Goal: Task Accomplishment & Management: Manage account settings

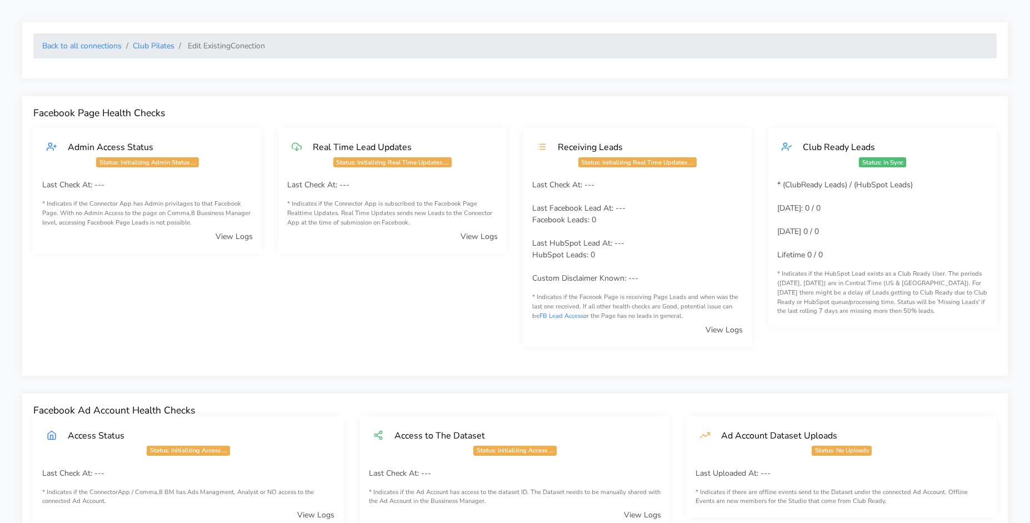
scroll to position [1064, 0]
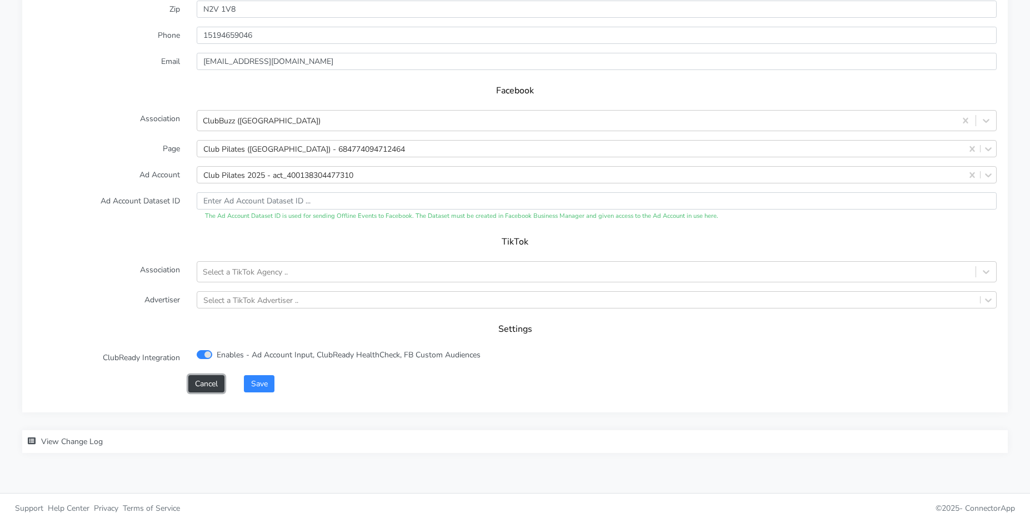
click at [203, 387] on button "Cancel" at bounding box center [206, 383] width 36 height 17
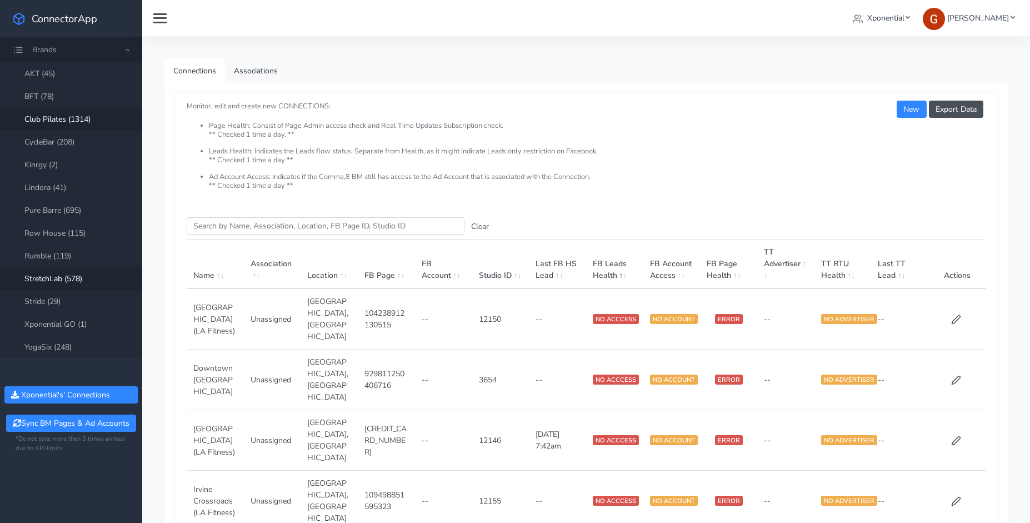
click at [68, 276] on link "StretchLab (578)" at bounding box center [71, 278] width 142 height 23
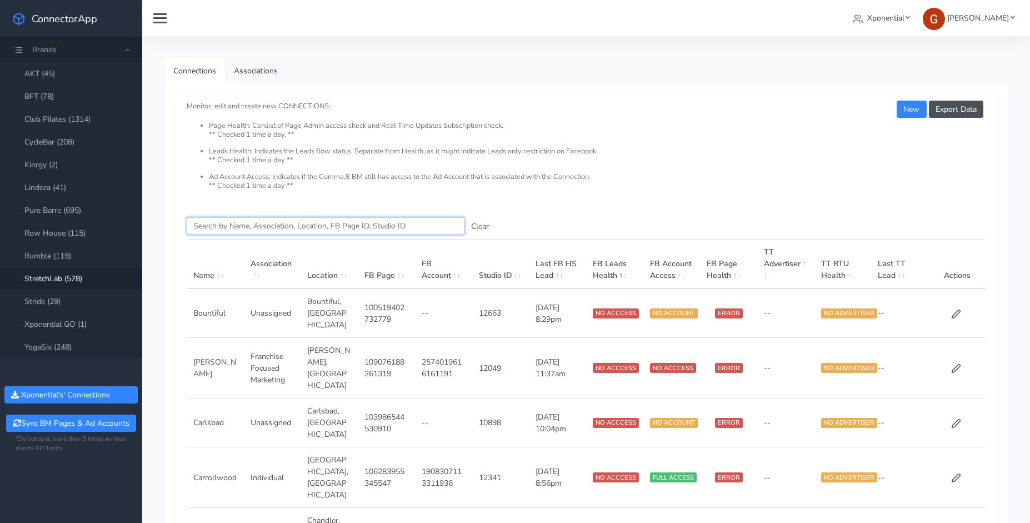
click at [268, 229] on input "Search this table" at bounding box center [326, 225] width 278 height 17
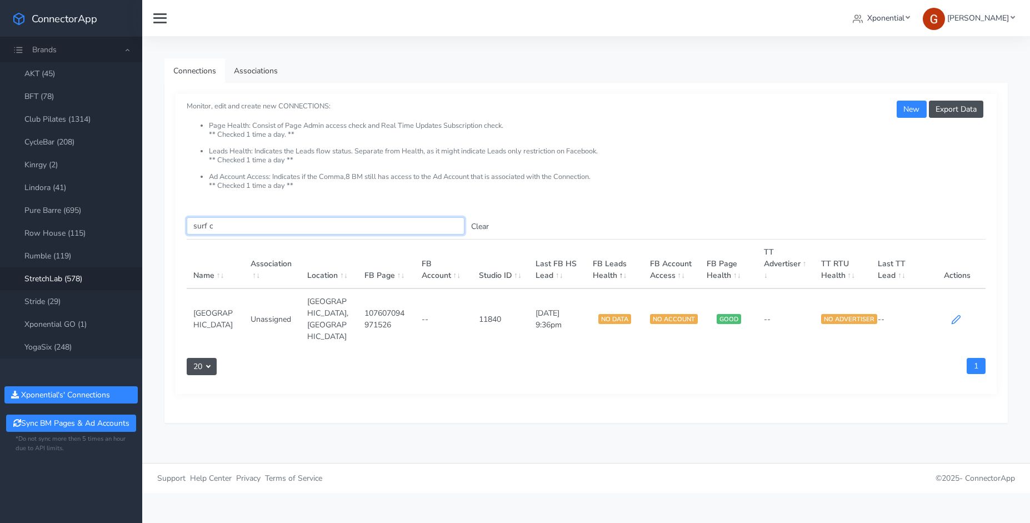
type input "surf c"
click at [955, 316] on icon at bounding box center [956, 320] width 8 height 8
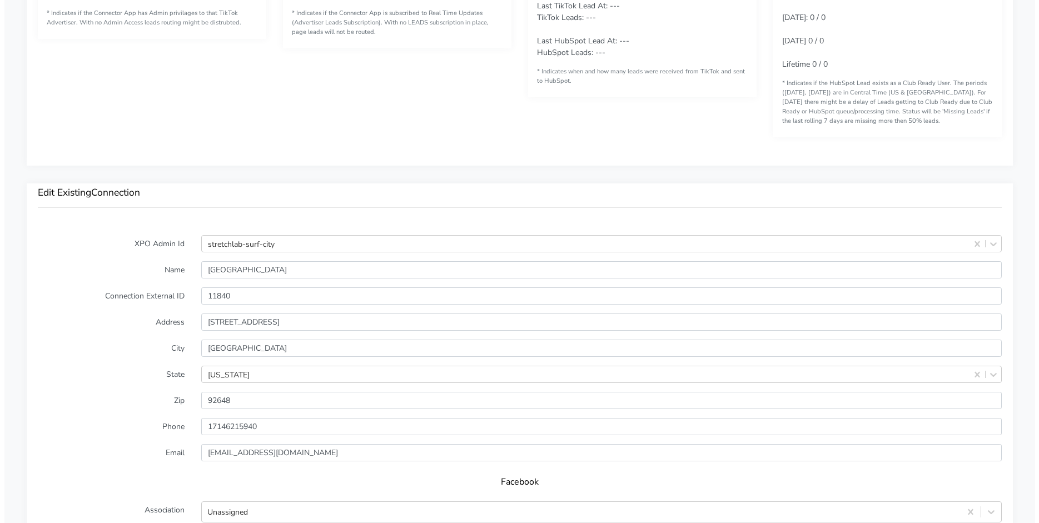
scroll to position [1050, 0]
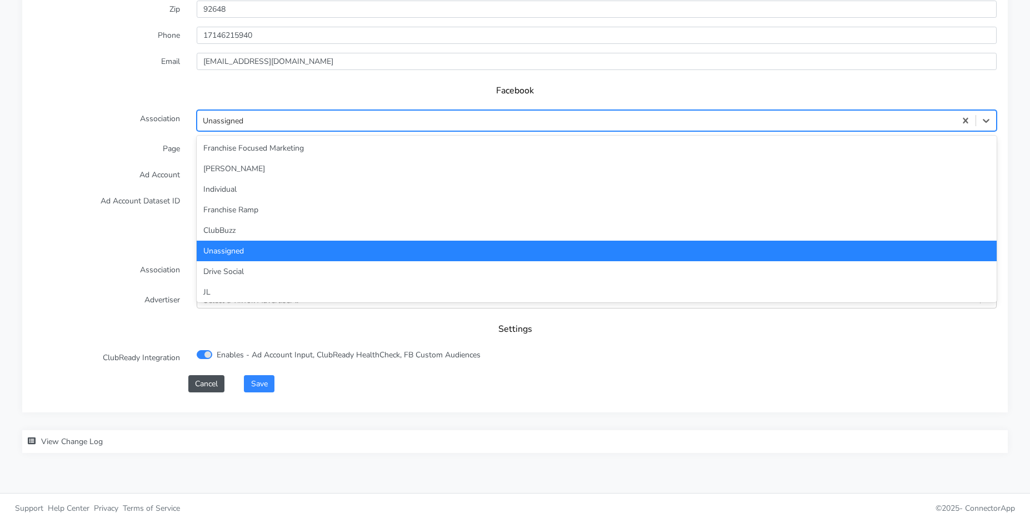
click at [243, 118] on div "Unassigned" at bounding box center [223, 121] width 41 height 12
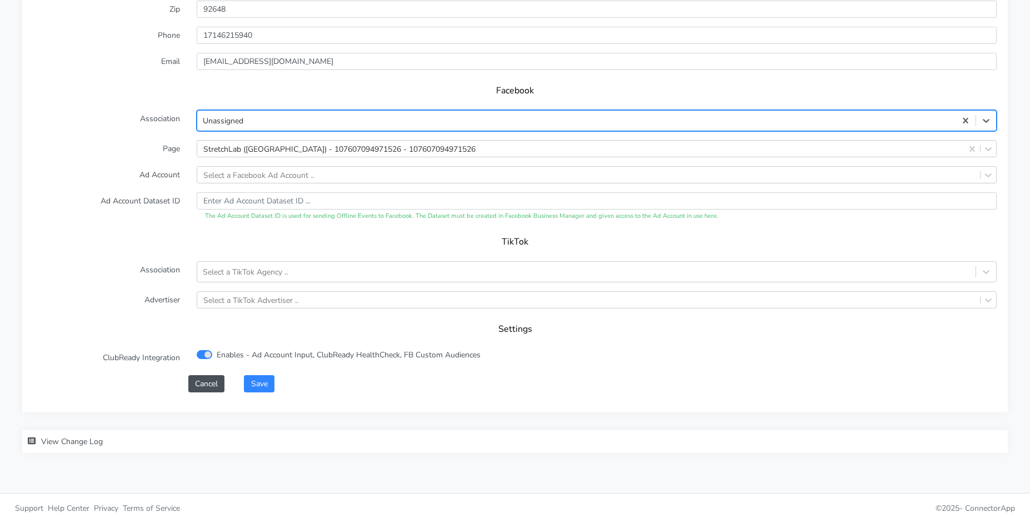
click at [251, 130] on div "Unassigned" at bounding box center [597, 120] width 800 height 21
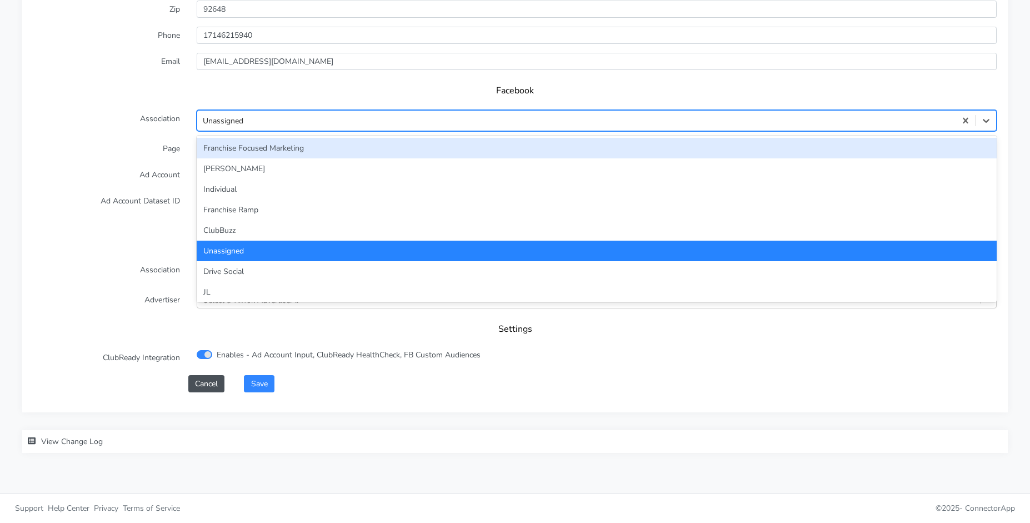
click at [251, 144] on div "Franchise Focused Marketing" at bounding box center [597, 148] width 800 height 21
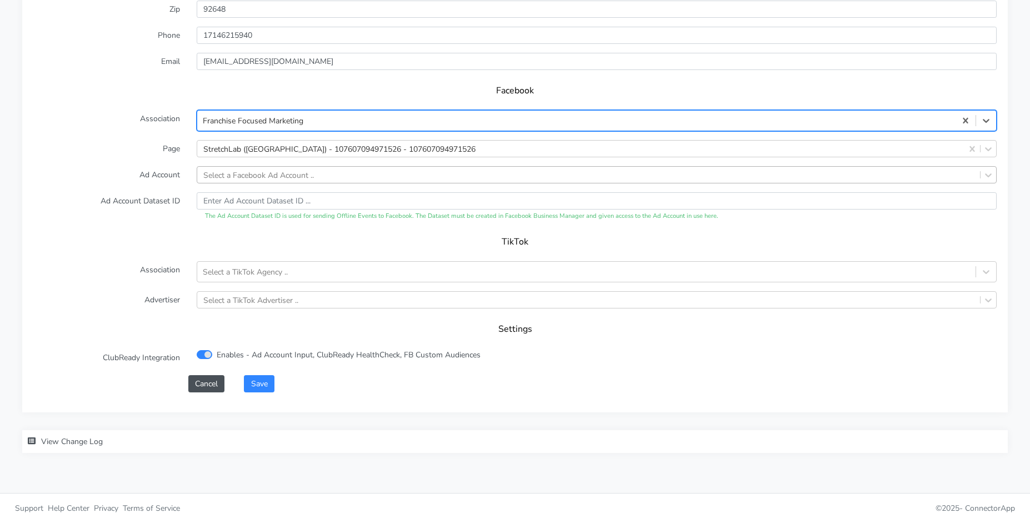
click at [241, 177] on div "Select a Facebook Ad Account .." at bounding box center [258, 175] width 111 height 12
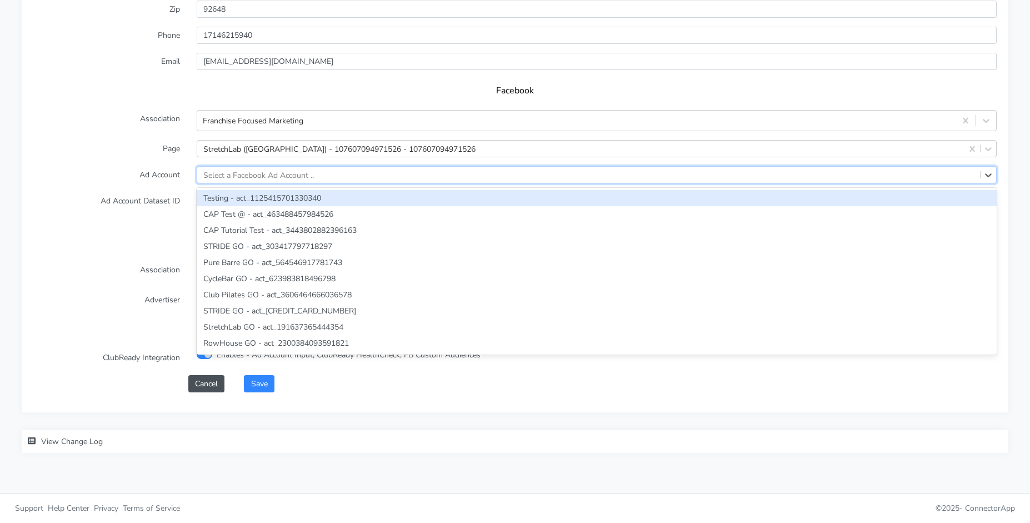
paste input "2116632811796997"
type input "2116632811796997"
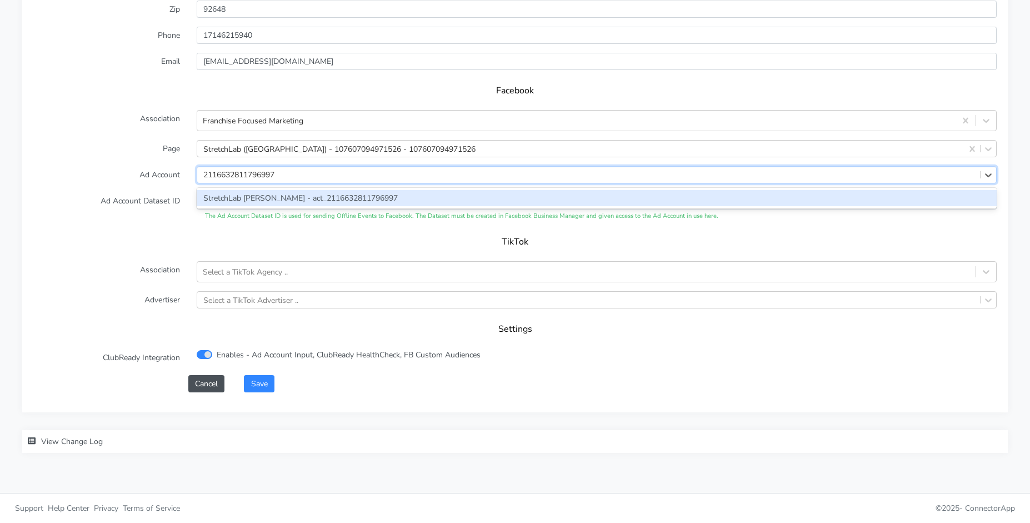
click at [240, 199] on div "StretchLab [PERSON_NAME] - act_2116632811796997" at bounding box center [597, 198] width 800 height 16
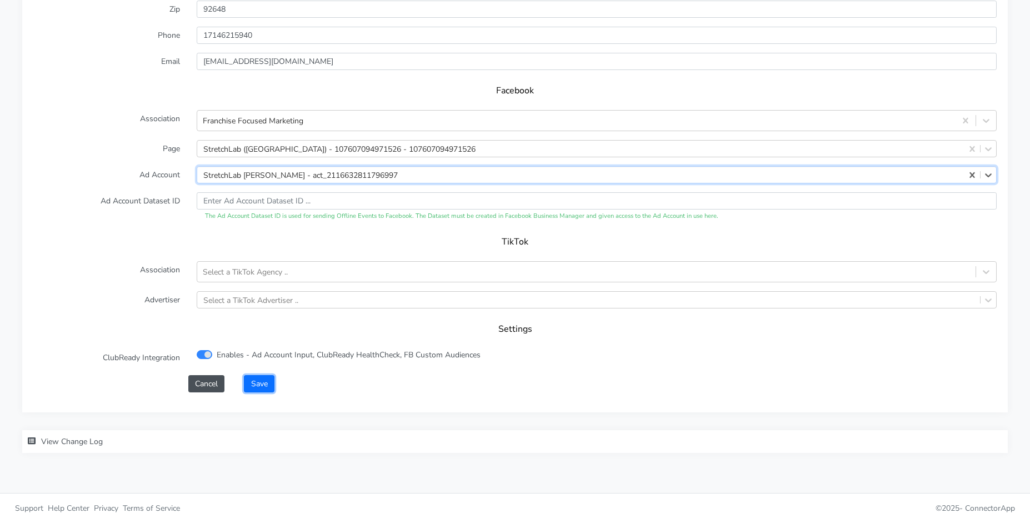
click at [253, 388] on button "Save" at bounding box center [259, 383] width 30 height 17
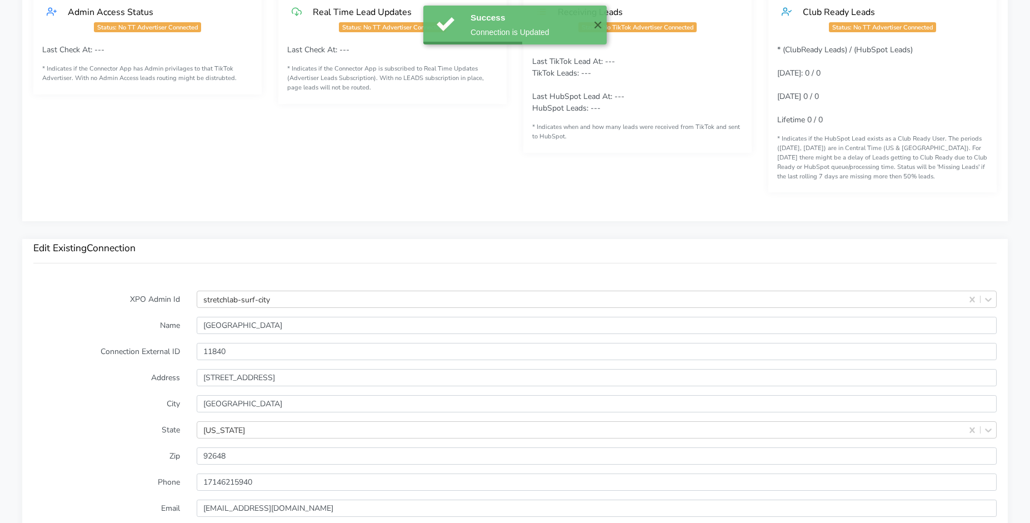
scroll to position [846, 0]
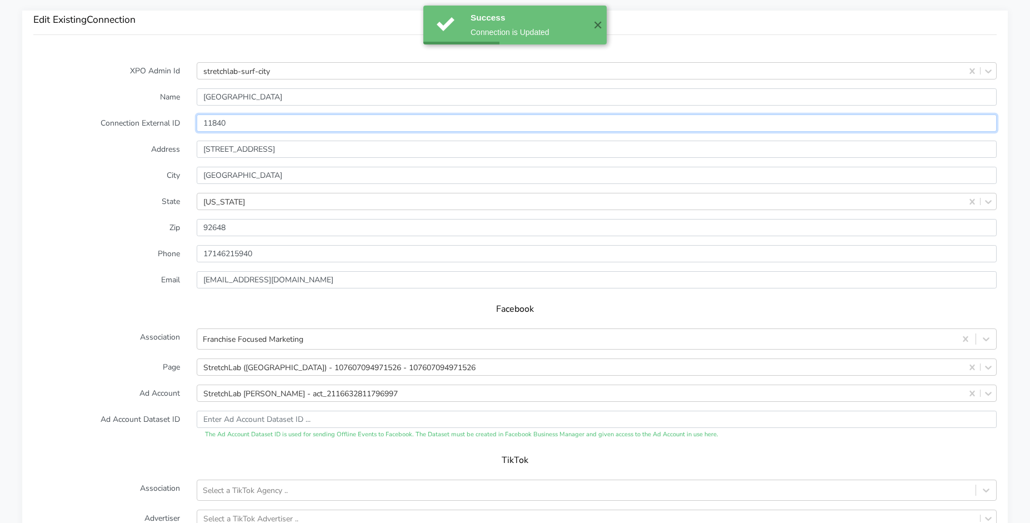
click at [215, 122] on input "11840" at bounding box center [597, 122] width 800 height 17
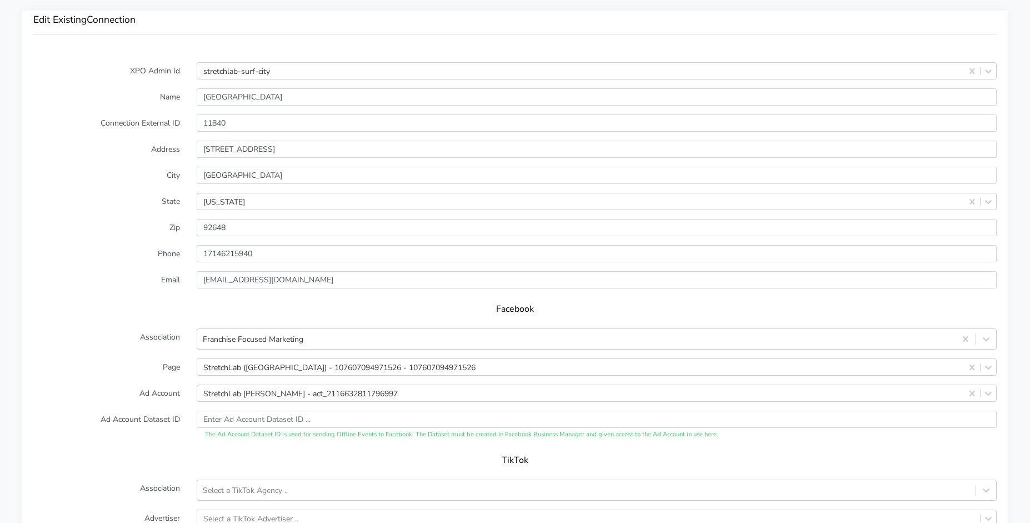
click at [132, 180] on label "City" at bounding box center [106, 175] width 163 height 17
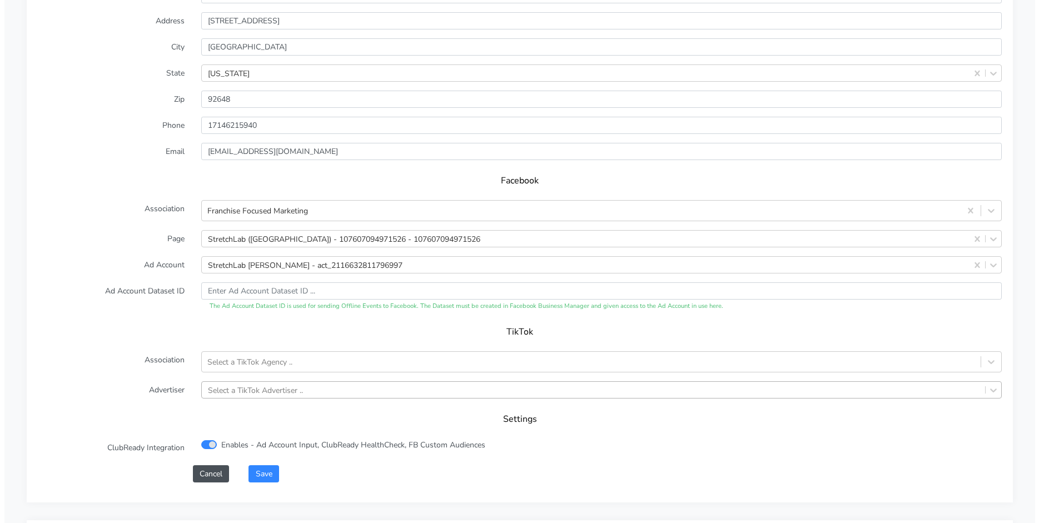
scroll to position [1064, 0]
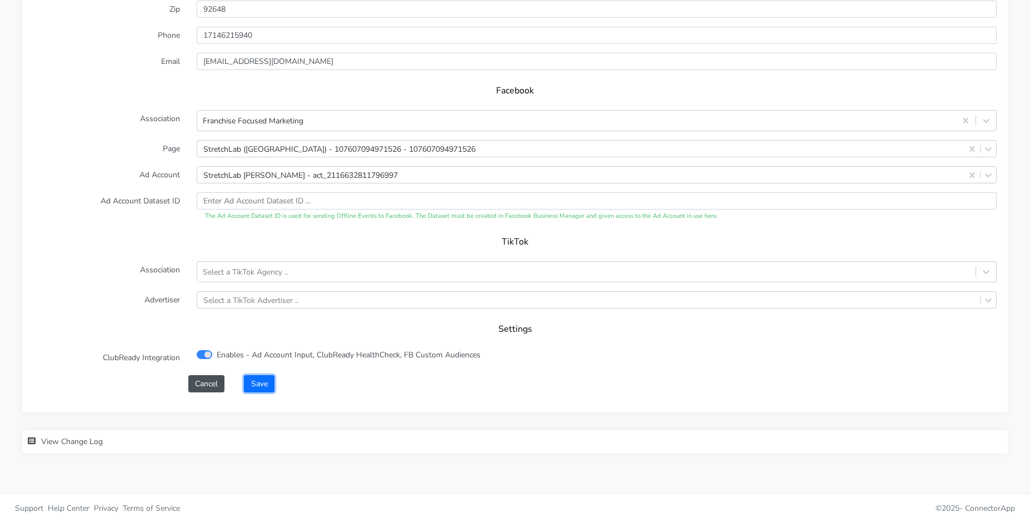
click at [259, 387] on button "Save" at bounding box center [259, 383] width 30 height 17
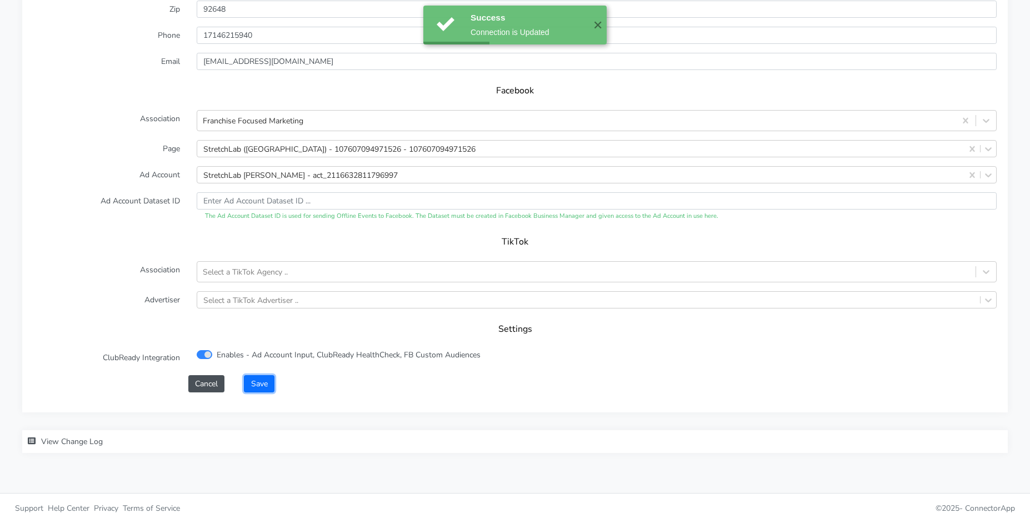
click at [261, 383] on button "Save" at bounding box center [259, 383] width 30 height 17
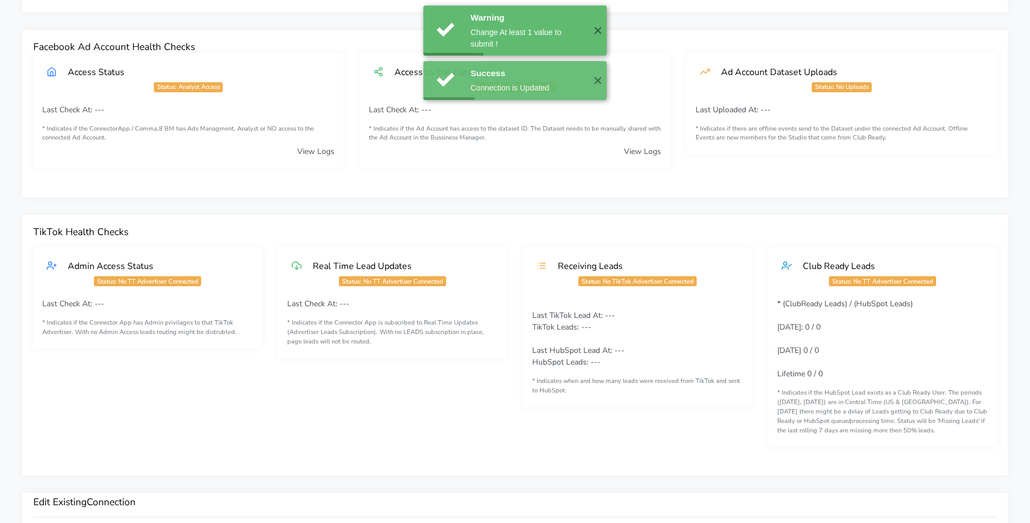
scroll to position [0, 0]
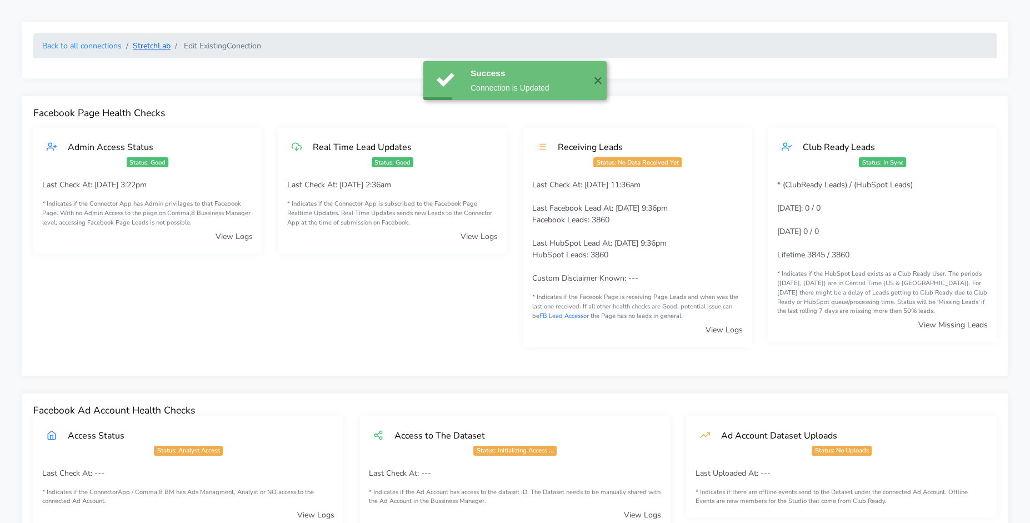
click at [153, 42] on link "StretchLab" at bounding box center [152, 46] width 38 height 11
